Goal: Find specific page/section: Find specific page/section

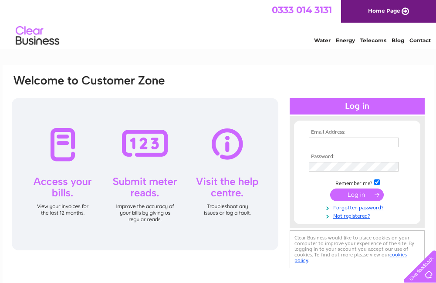
type input "[EMAIL_ADDRESS][DOMAIN_NAME]"
click at [354, 196] on input "submit" at bounding box center [357, 194] width 54 height 12
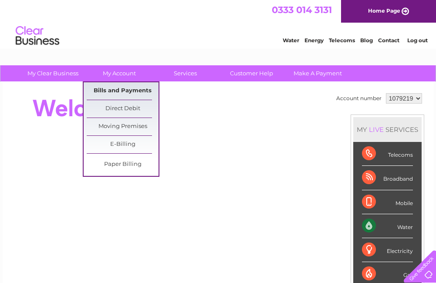
click at [123, 90] on link "Bills and Payments" at bounding box center [123, 90] width 72 height 17
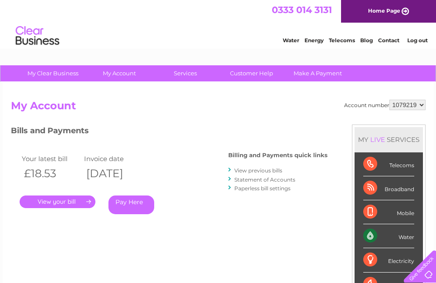
click at [70, 202] on link "." at bounding box center [58, 201] width 76 height 13
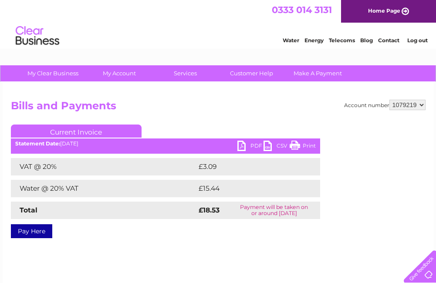
click at [293, 147] on link "Print" at bounding box center [302, 147] width 26 height 13
